Goal: Find specific page/section: Find specific page/section

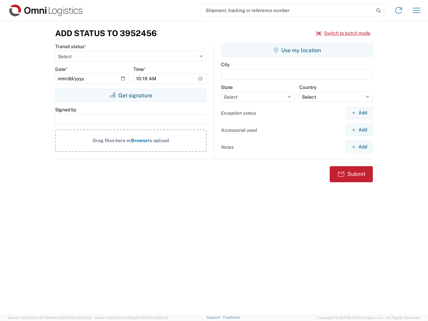
click at [287, 10] on input "search" at bounding box center [287, 10] width 173 height 13
click at [379, 11] on icon at bounding box center [378, 10] width 9 height 9
click at [399, 10] on icon at bounding box center [398, 10] width 11 height 11
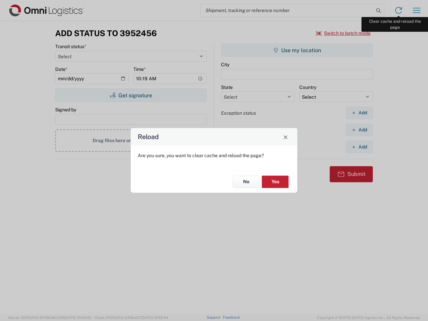
click at [417, 10] on div "Reload Are you sure, you want to clear cache and reload the page? No Yes" at bounding box center [214, 160] width 428 height 321
click at [344, 33] on div "Reload Are you sure, you want to clear cache and reload the page? No Yes" at bounding box center [214, 160] width 428 height 321
click at [131, 95] on div "Reload Are you sure, you want to clear cache and reload the page? No Yes" at bounding box center [214, 160] width 428 height 321
click at [297, 50] on div "Reload Are you sure, you want to clear cache and reload the page? No Yes" at bounding box center [214, 160] width 428 height 321
click at [359, 113] on div "Reload Are you sure, you want to clear cache and reload the page? No Yes" at bounding box center [214, 160] width 428 height 321
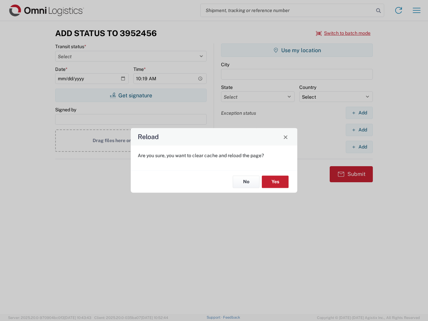
click at [359, 130] on div "Reload Are you sure, you want to clear cache and reload the page? No Yes" at bounding box center [214, 160] width 428 height 321
click at [359, 147] on div "Reload Are you sure, you want to clear cache and reload the page? No Yes" at bounding box center [214, 160] width 428 height 321
